Goal: Information Seeking & Learning: Learn about a topic

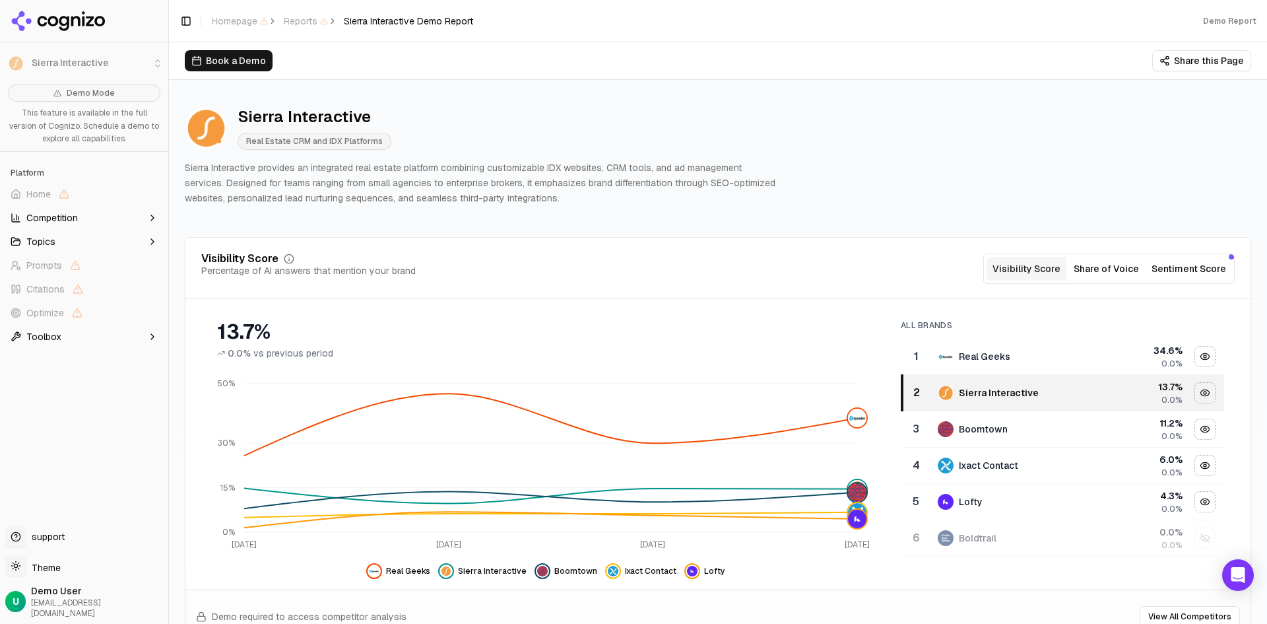
click at [1090, 275] on button "Share of Voice" at bounding box center [1107, 269] width 80 height 24
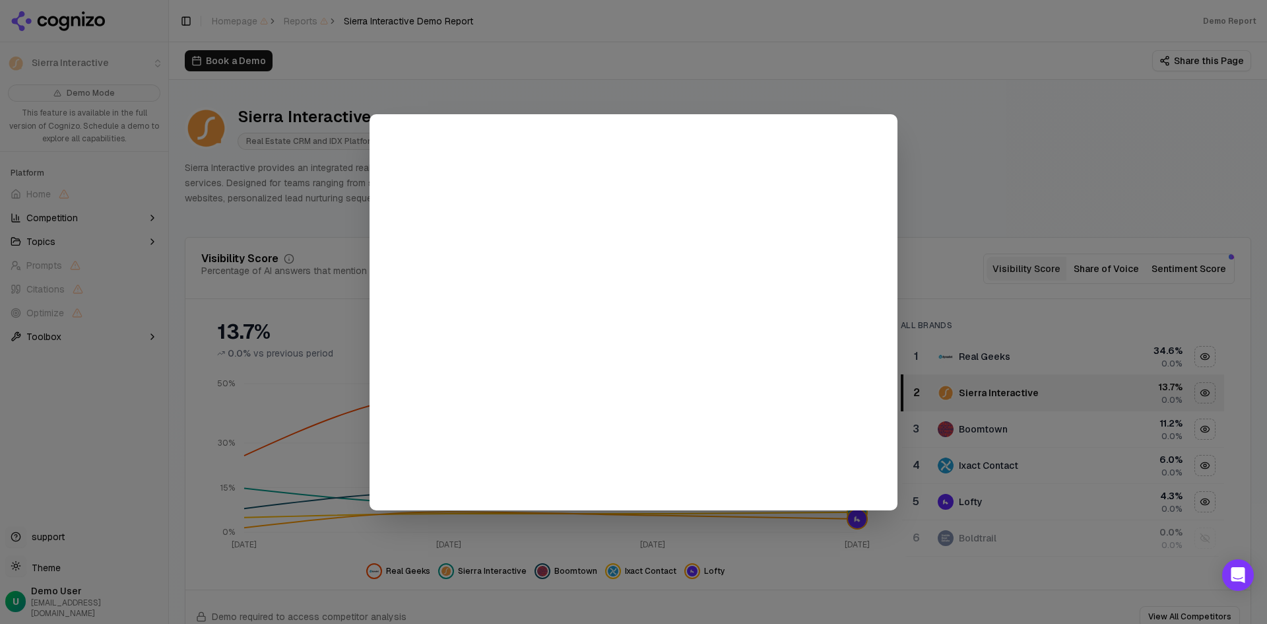
click at [950, 121] on div at bounding box center [633, 312] width 1267 height 624
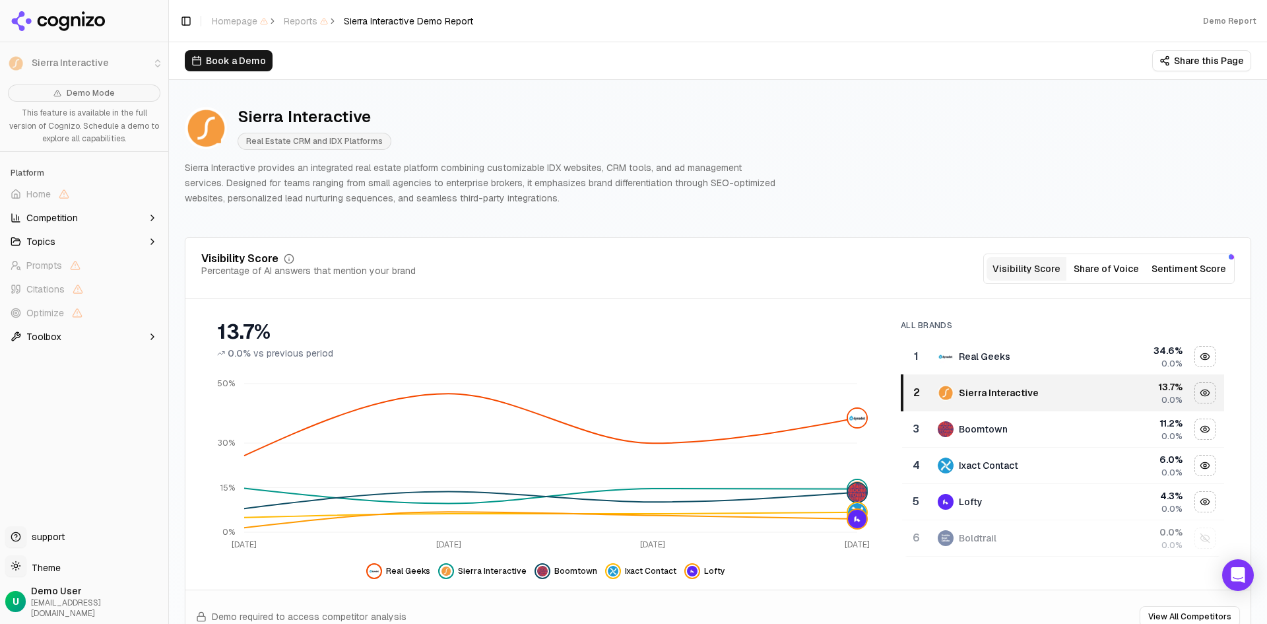
click at [151, 216] on icon "button" at bounding box center [152, 218] width 11 height 11
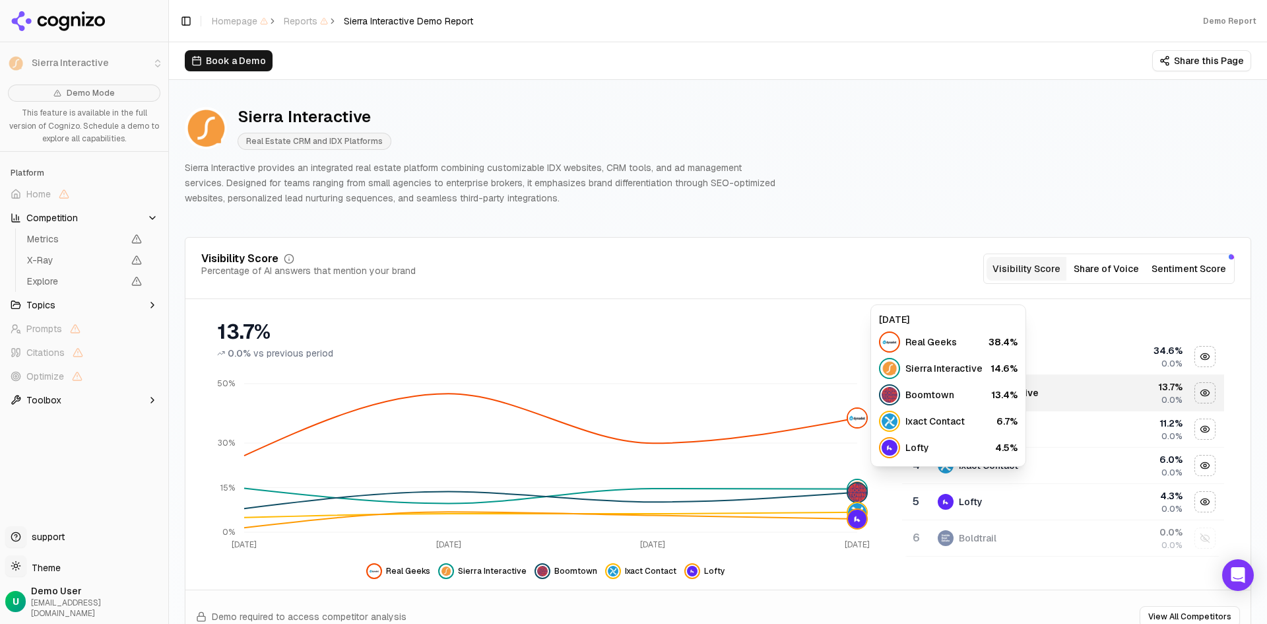
scroll to position [264, 0]
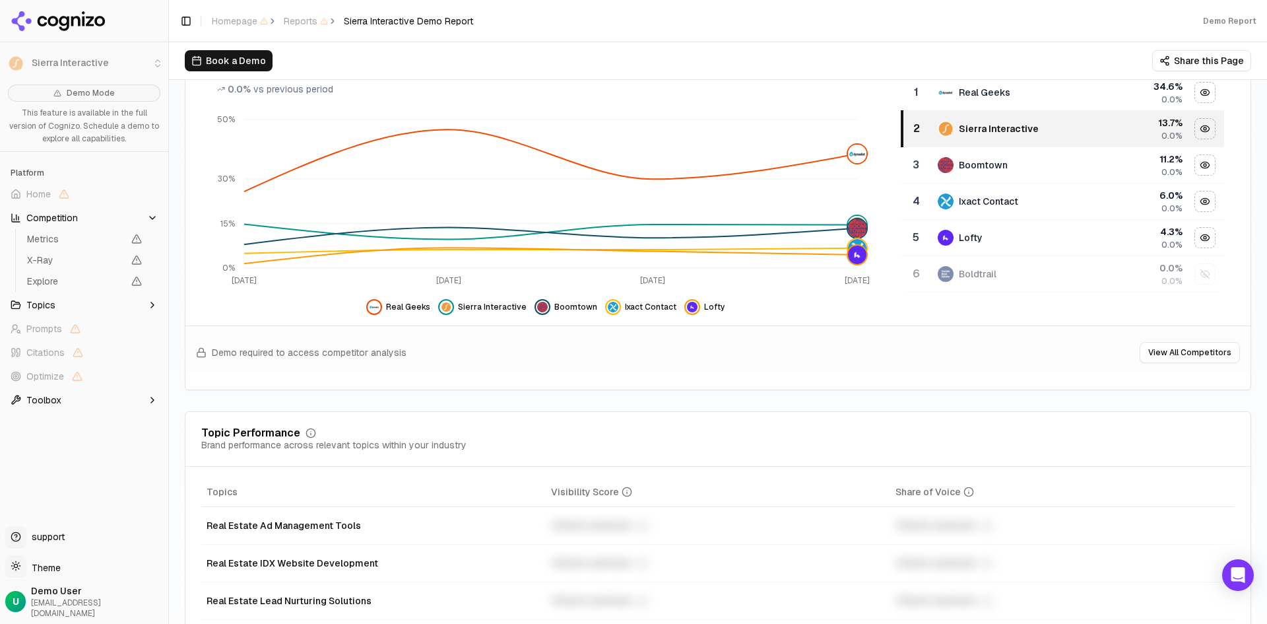
click at [347, 53] on div "Book a Demo Share this Page" at bounding box center [718, 60] width 1067 height 21
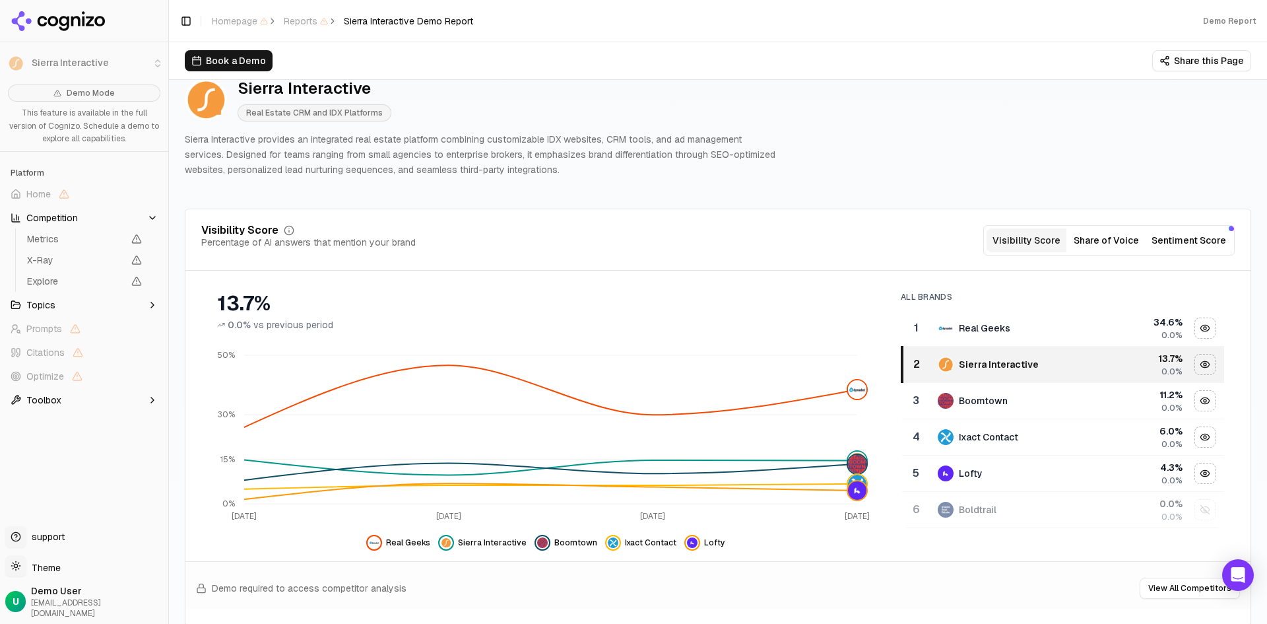
scroll to position [0, 0]
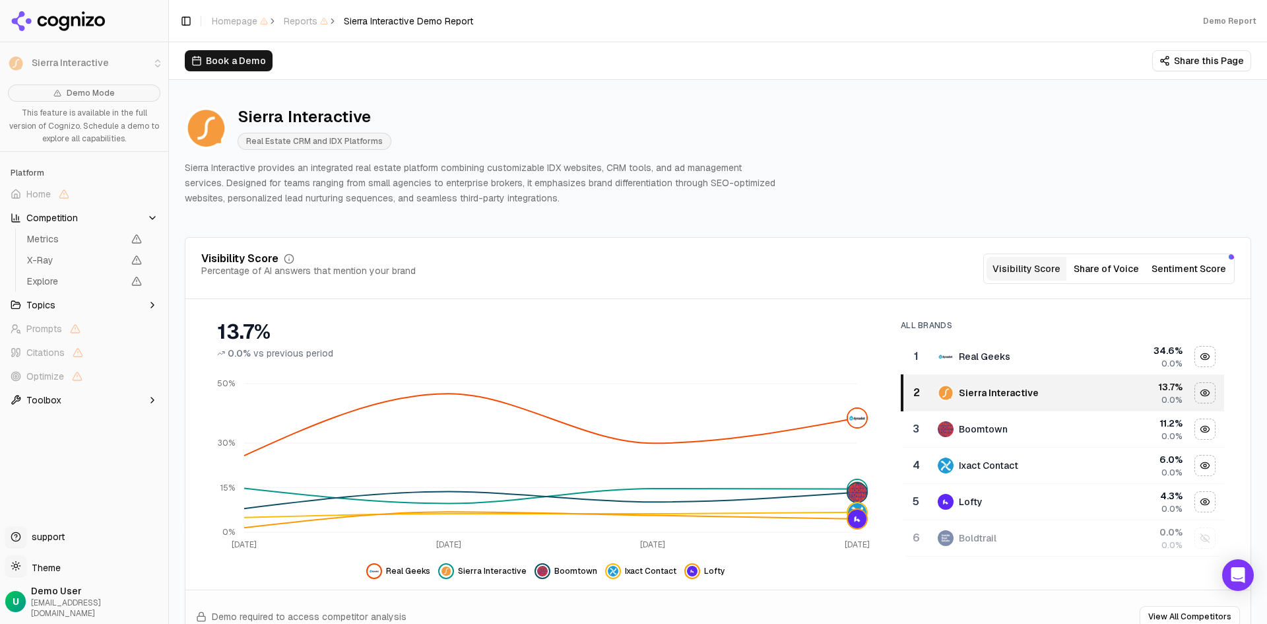
click at [46, 20] on icon at bounding box center [59, 21] width 96 height 20
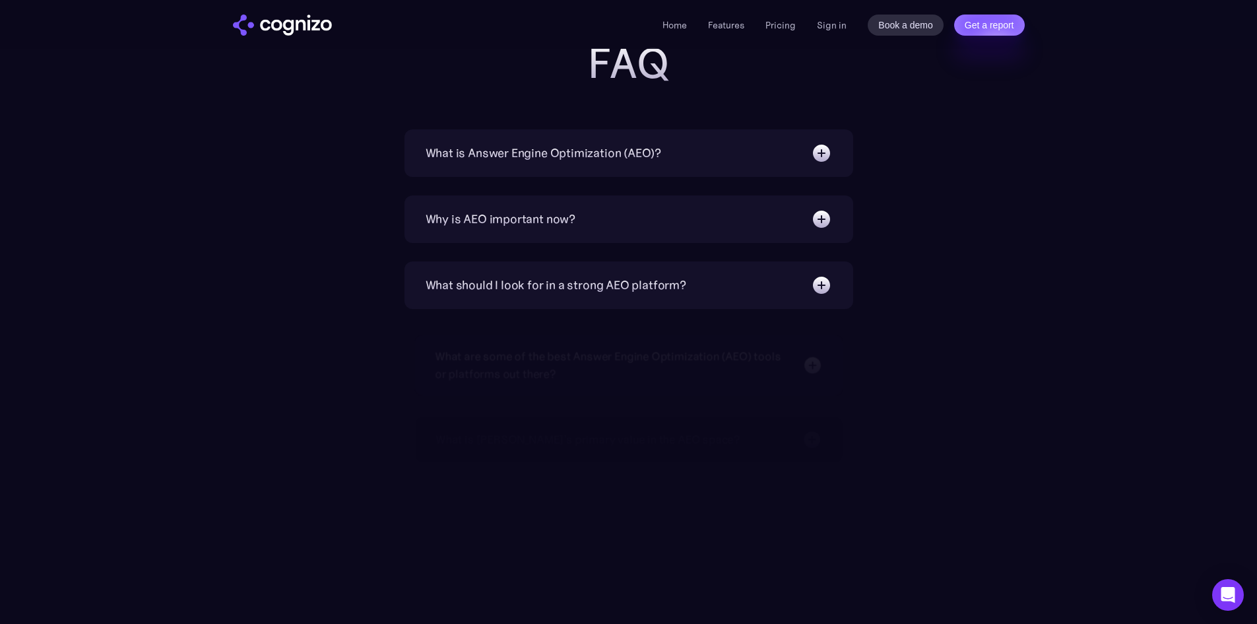
scroll to position [4224, 0]
